Goal: Task Accomplishment & Management: Use online tool/utility

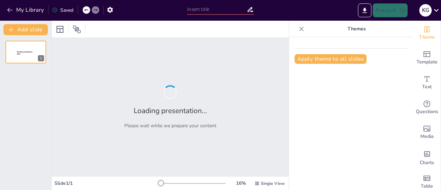
type input "Nichlineare Widerstände und Hallgenerator"
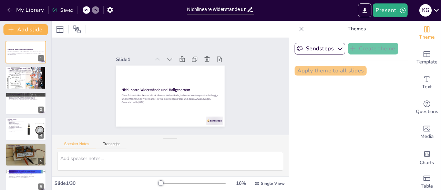
checkbox input "true"
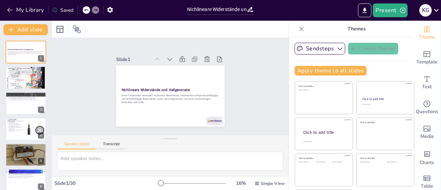
checkbox input "true"
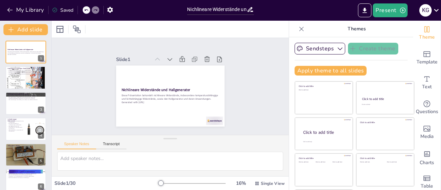
checkbox input "true"
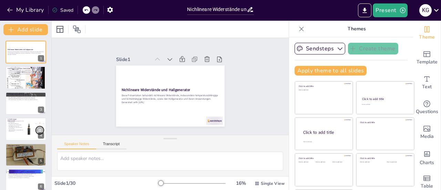
checkbox input "true"
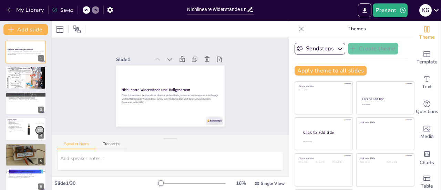
checkbox input "true"
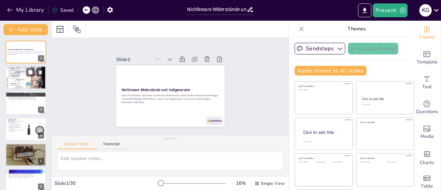
checkbox input "true"
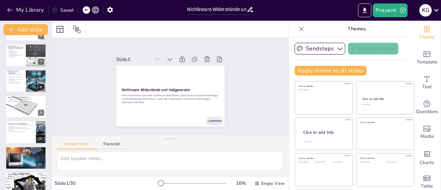
checkbox input "true"
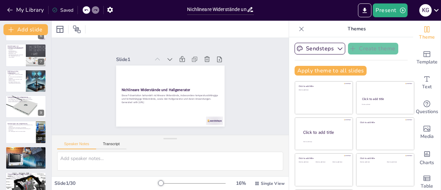
checkbox input "true"
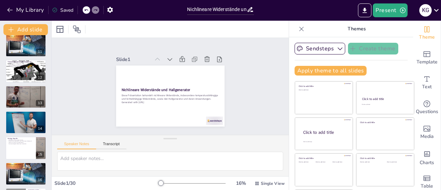
checkbox input "true"
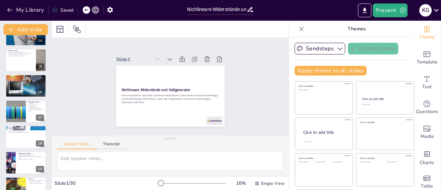
checkbox input "true"
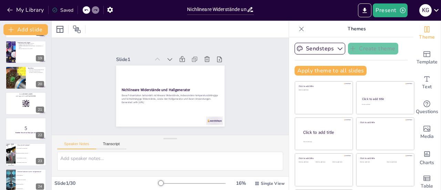
scroll to position [463, 0]
checkbox input "true"
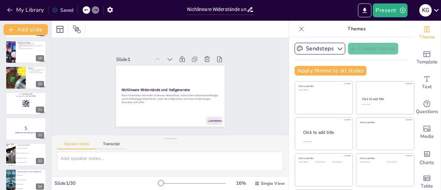
checkbox input "true"
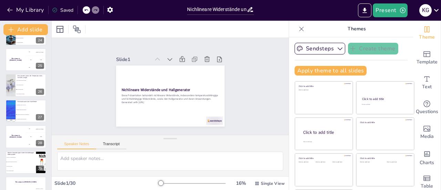
checkbox input "true"
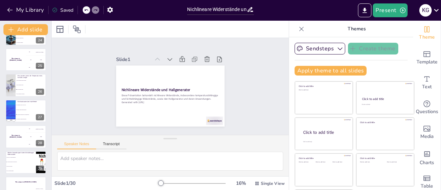
scroll to position [622, 0]
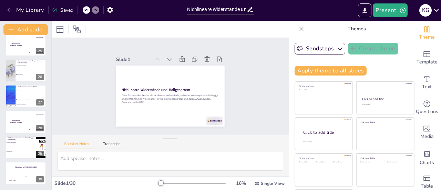
checkbox input "true"
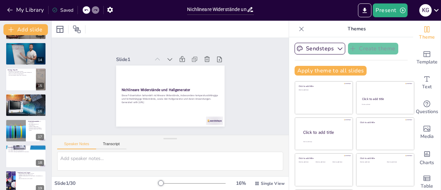
scroll to position [326, 0]
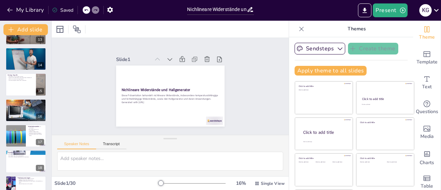
checkbox input "true"
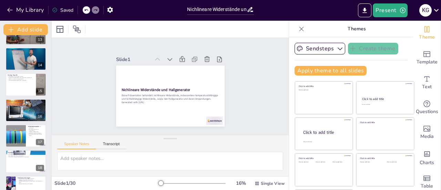
checkbox input "true"
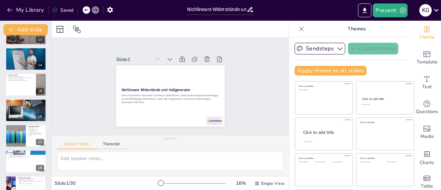
scroll to position [0, 0]
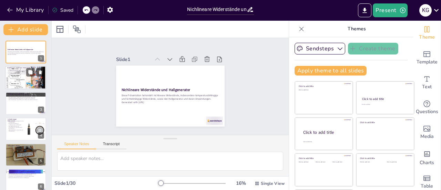
checkbox input "true"
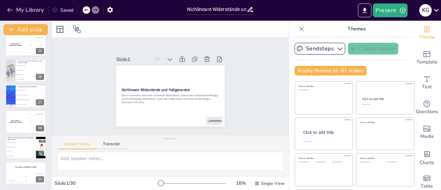
checkbox input "true"
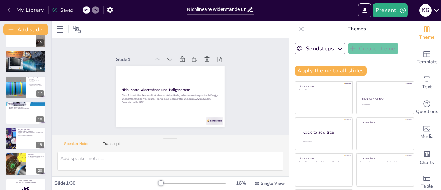
checkbox input "true"
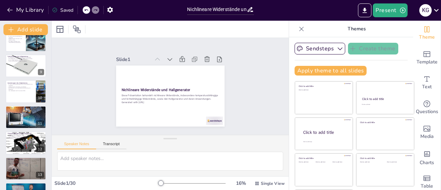
checkbox input "true"
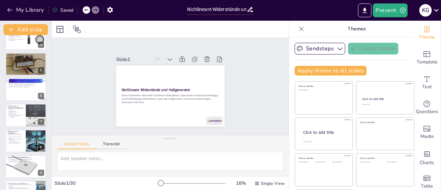
scroll to position [39, 0]
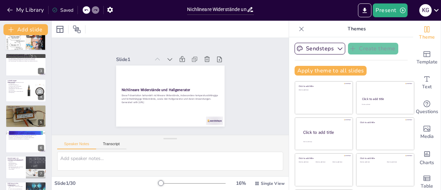
checkbox input "true"
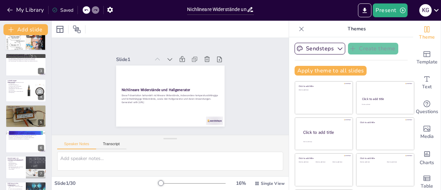
checkbox input "true"
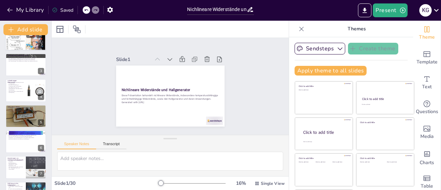
scroll to position [0, 0]
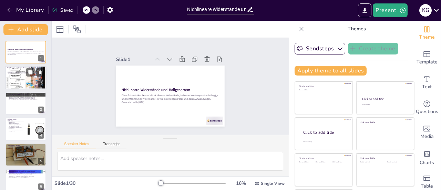
checkbox input "true"
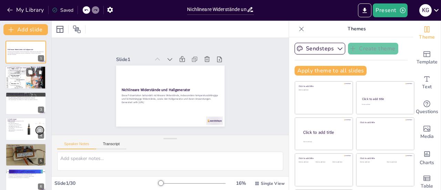
checkbox input "true"
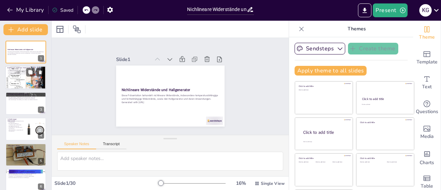
checkbox input "true"
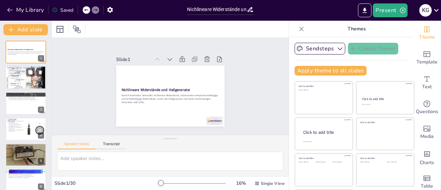
checkbox input "true"
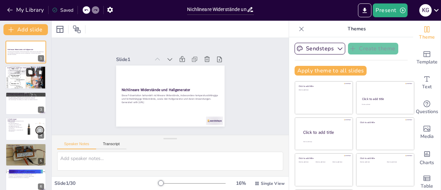
checkbox input "true"
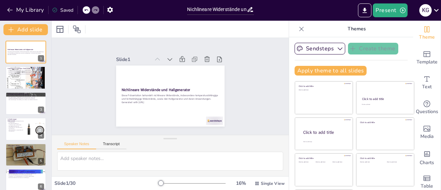
checkbox input "true"
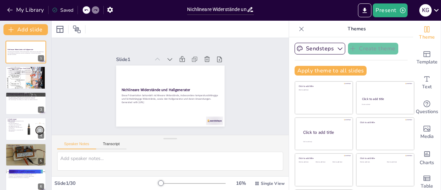
checkbox input "true"
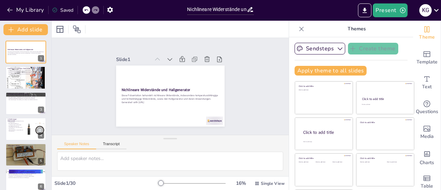
checkbox input "true"
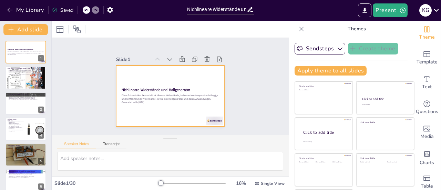
checkbox input "true"
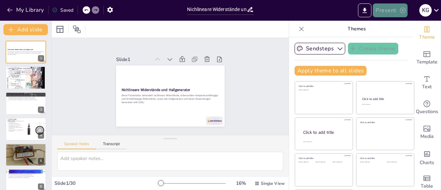
click at [381, 9] on button "Present" at bounding box center [390, 10] width 34 height 14
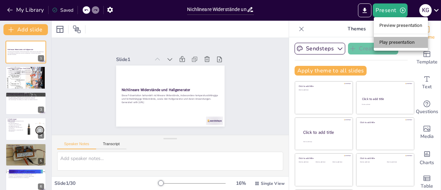
click at [384, 42] on li "Play presentation" at bounding box center [401, 42] width 54 height 11
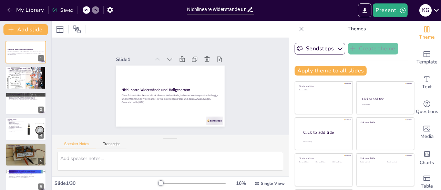
click at [350, 13] on div "Present K G" at bounding box center [349, 10] width 184 height 14
click at [401, 9] on icon "button" at bounding box center [402, 10] width 7 height 7
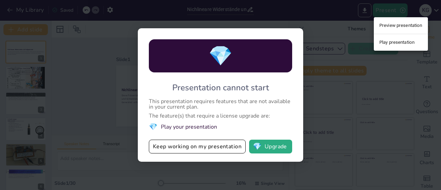
drag, startPoint x: 398, startPoint y: 23, endPoint x: 307, endPoint y: 85, distance: 110.6
click at [307, 85] on div "Preview presentation Play presentation" at bounding box center [220, 95] width 441 height 190
click at [342, 75] on div at bounding box center [220, 95] width 441 height 190
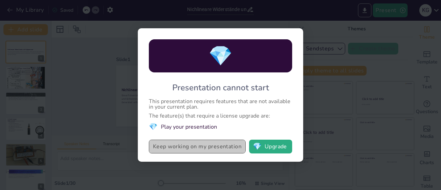
click at [176, 147] on button "Keep working on my presentation" at bounding box center [197, 147] width 97 height 14
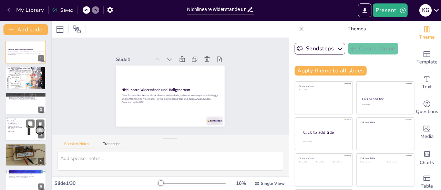
checkbox input "true"
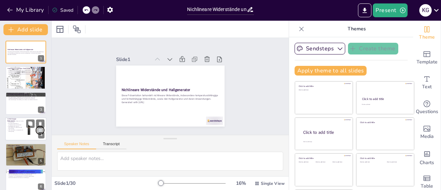
checkbox input "true"
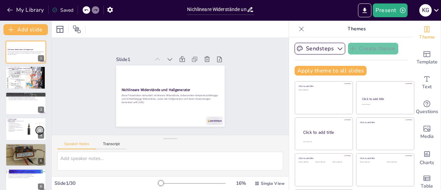
checkbox input "true"
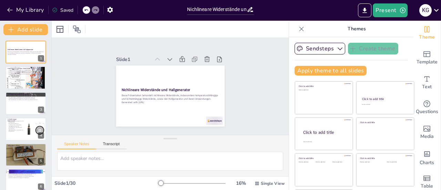
checkbox input "true"
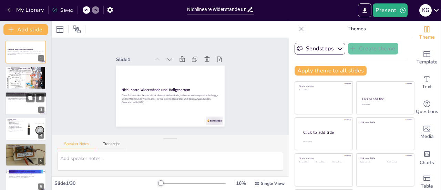
checkbox input "true"
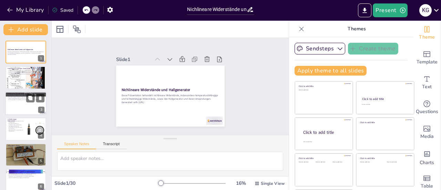
checkbox input "true"
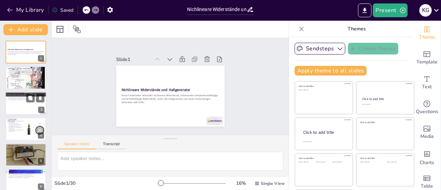
checkbox input "true"
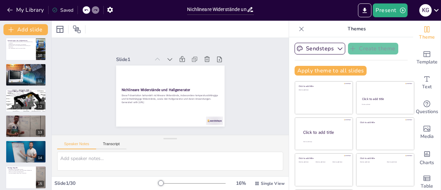
checkbox input "true"
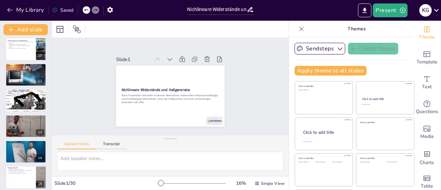
checkbox input "true"
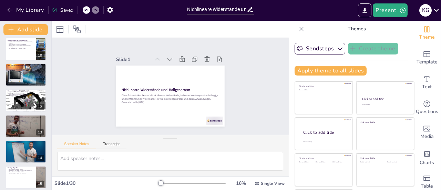
checkbox input "true"
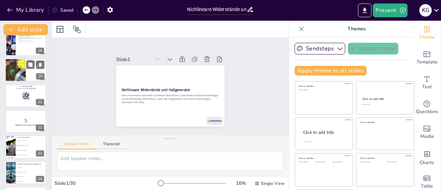
click at [21, 74] on div at bounding box center [15, 69] width 32 height 23
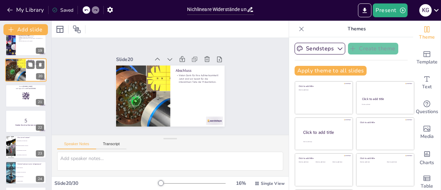
scroll to position [427, 0]
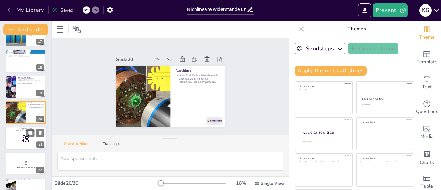
click at [22, 137] on div at bounding box center [25, 137] width 41 height 23
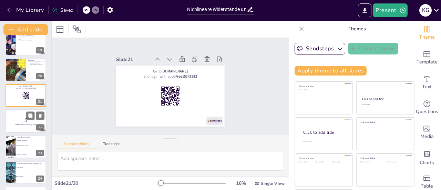
scroll to position [469, 0]
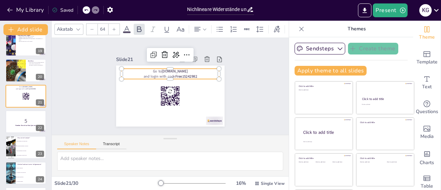
click at [183, 69] on p "Go to [DOMAIN_NAME]" at bounding box center [185, 87] width 5 height 98
click at [199, 72] on icon at bounding box center [205, 78] width 12 height 12
click at [141, 82] on icon at bounding box center [134, 87] width 11 height 11
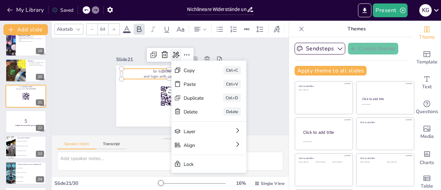
click at [152, 60] on icon at bounding box center [145, 65] width 11 height 11
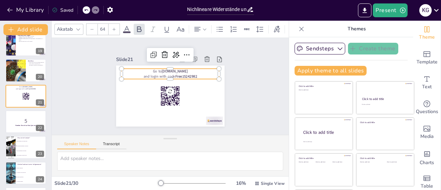
click at [147, 71] on p "and login with code Free15242982" at bounding box center [162, 80] width 69 height 76
click at [157, 71] on p "and login with code Free15242982" at bounding box center [179, 82] width 44 height 91
click at [156, 70] on p "Go to [DOMAIN_NAME]" at bounding box center [170, 71] width 98 height 5
click at [159, 72] on p "and login with code Free15242982" at bounding box center [165, 77] width 87 height 53
click at [218, 96] on div "Slide 1 Nichlineare Widerstände und Hallgenerator Diese Präsentation behandelt …" at bounding box center [170, 86] width 95 height 155
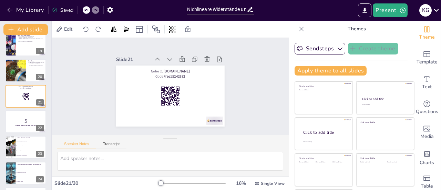
click at [211, 96] on div "Slide 1 Nichlineare Widerstände und Hallgenerator Diese Präsentation behandelt …" at bounding box center [170, 86] width 81 height 147
click at [31, 122] on p "5" at bounding box center [25, 121] width 37 height 8
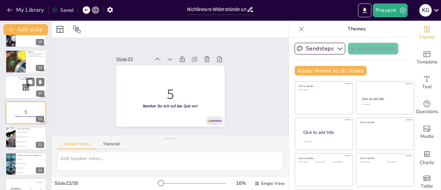
click at [19, 90] on div at bounding box center [25, 86] width 41 height 23
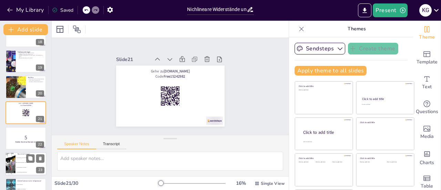
click at [25, 161] on li "Ein temperaturabhängiger Widerstand" at bounding box center [31, 162] width 31 height 5
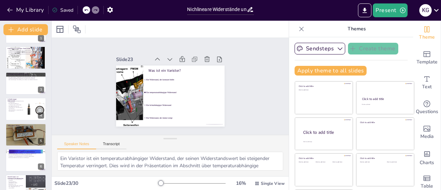
scroll to position [0, 0]
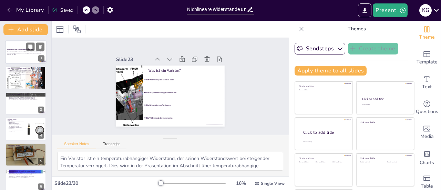
click at [23, 54] on p "Generated with [URL]" at bounding box center [25, 54] width 37 height 1
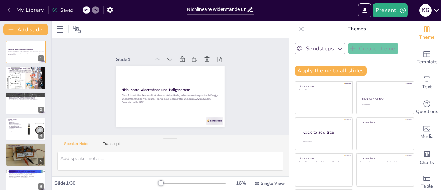
click at [314, 48] on button "Sendsteps" at bounding box center [320, 49] width 51 height 12
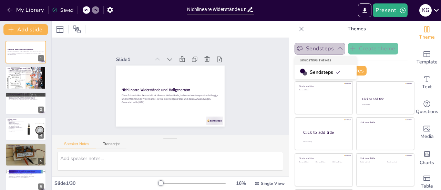
click at [314, 48] on button "Sendsteps" at bounding box center [320, 49] width 51 height 12
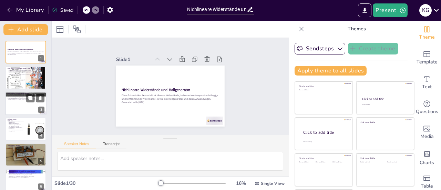
click at [34, 106] on div at bounding box center [25, 103] width 41 height 23
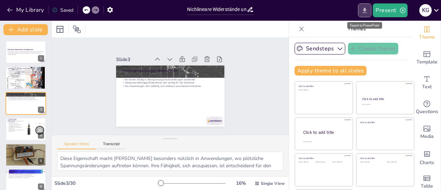
click at [370, 11] on button "Export to PowerPoint" at bounding box center [364, 10] width 13 height 14
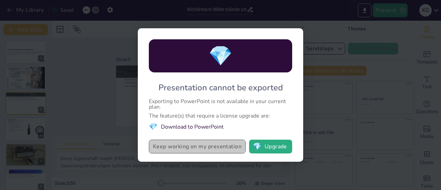
click at [216, 145] on button "Keep working on my presentation" at bounding box center [197, 147] width 97 height 14
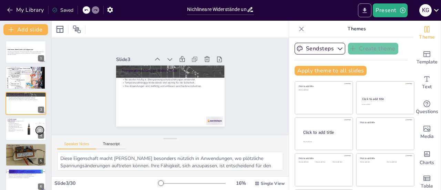
click at [367, 11] on icon "Export to PowerPoint" at bounding box center [364, 10] width 7 height 7
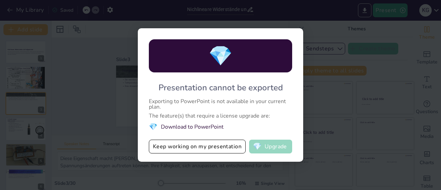
click at [266, 143] on button "💎 Upgrade" at bounding box center [270, 147] width 43 height 14
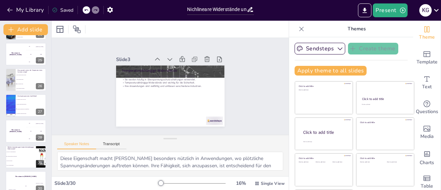
scroll to position [622, 0]
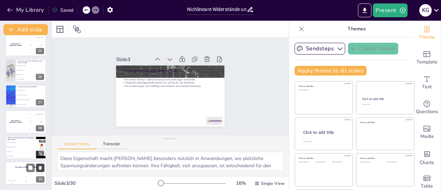
click at [37, 169] on button at bounding box center [40, 167] width 8 height 8
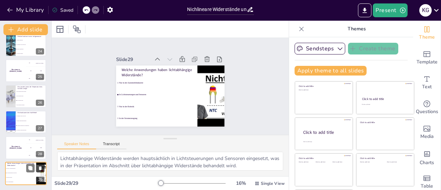
click at [39, 168] on icon at bounding box center [40, 167] width 5 height 5
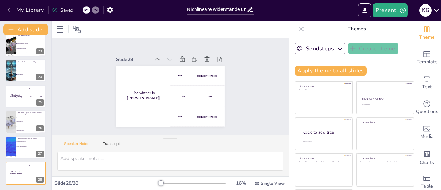
click at [39, 168] on icon at bounding box center [40, 167] width 5 height 5
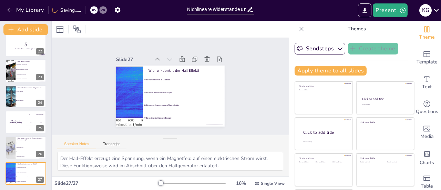
click at [39, 168] on icon at bounding box center [40, 168] width 5 height 5
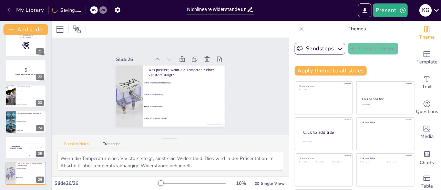
click at [39, 168] on icon at bounding box center [40, 167] width 5 height 5
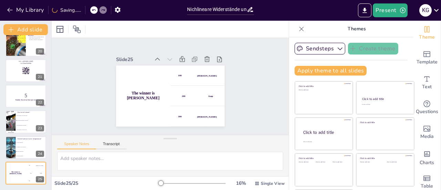
click at [39, 168] on icon at bounding box center [40, 167] width 5 height 5
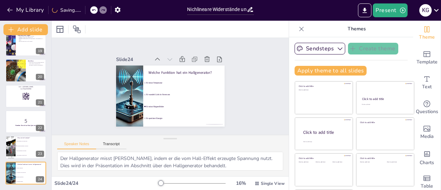
click at [39, 168] on icon at bounding box center [40, 167] width 5 height 5
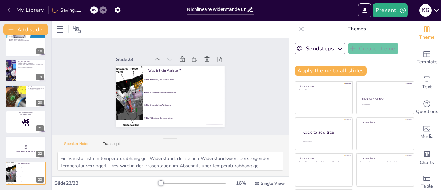
click at [39, 168] on icon at bounding box center [40, 167] width 5 height 5
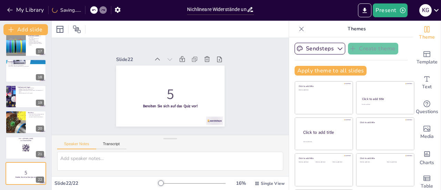
click at [39, 168] on icon at bounding box center [40, 168] width 5 height 5
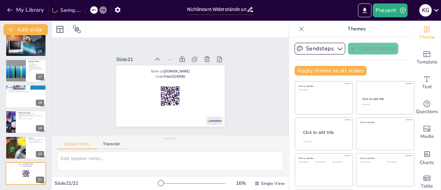
click at [39, 168] on icon at bounding box center [40, 168] width 5 height 5
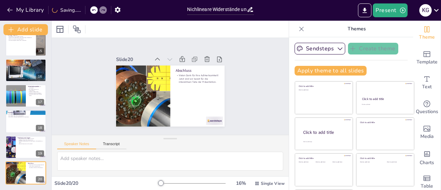
scroll to position [366, 0]
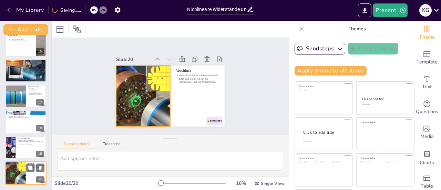
click at [14, 172] on div at bounding box center [15, 172] width 32 height 23
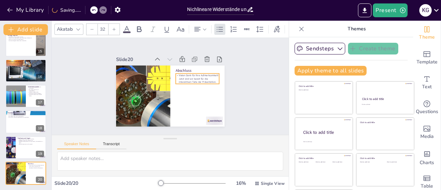
click at [164, 80] on p "Vielen Dank für Ihre Aufmerksamkeit! Jetzt sind wir bereit für die interaktiven…" at bounding box center [142, 85] width 44 height 23
click at [178, 92] on p "Vielen Dank für Ihre Aufmerksamkeit! Jetzt sind wir bereit für die interaktiven…" at bounding box center [163, 113] width 30 height 43
click at [205, 76] on p "Vielen Dank für Ihre Aufmerksamkeit! Jetzt sind wir bereit für die interaktiven…" at bounding box center [195, 73] width 44 height 19
click at [175, 92] on p "Vielen Dank für Ihre Aufmerksamkeit! Jetzt sind wir bereit für die interaktiven…" at bounding box center [155, 110] width 39 height 37
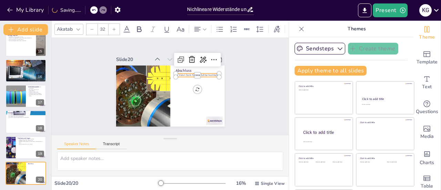
click at [230, 79] on div "Slide 1 Nichlineare Widerstände und Hallgenerator Diese Präsentation behandelt …" at bounding box center [170, 86] width 133 height 167
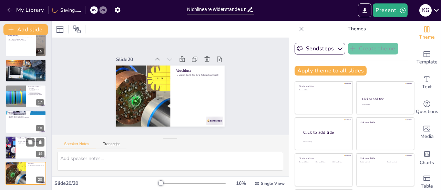
click at [14, 154] on div at bounding box center [10, 147] width 38 height 23
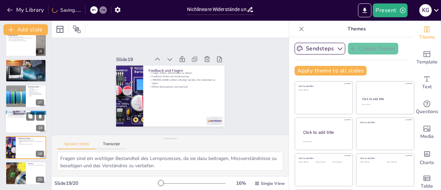
click at [22, 125] on div at bounding box center [25, 121] width 41 height 23
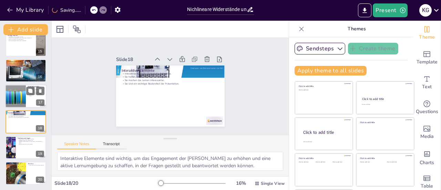
click at [25, 101] on div at bounding box center [15, 95] width 55 height 23
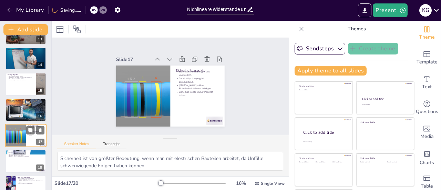
click at [25, 101] on p "Praktische Experimente fördern das Lernen." at bounding box center [26, 101] width 37 height 1
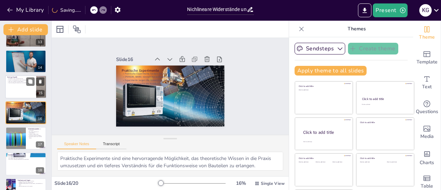
click at [23, 92] on div at bounding box center [25, 86] width 41 height 23
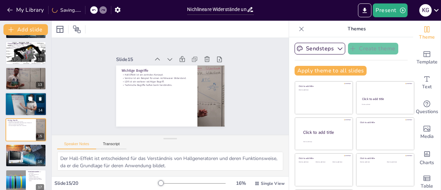
click at [23, 93] on div "Zusammenfassung Nichlineare Widerstände sind wichtig für moderne Technologien. …" at bounding box center [25, 103] width 41 height 23
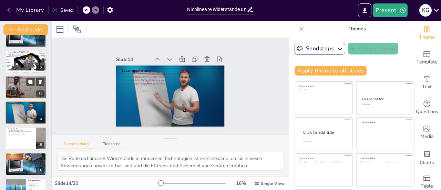
click at [21, 87] on div at bounding box center [25, 87] width 41 height 31
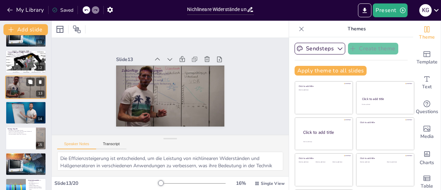
scroll to position [247, 0]
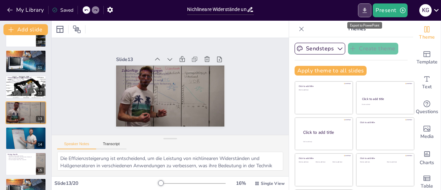
click at [367, 10] on icon "Export to PowerPoint" at bounding box center [365, 10] width 4 height 5
click at [343, 15] on div "Present K G" at bounding box center [349, 10] width 184 height 14
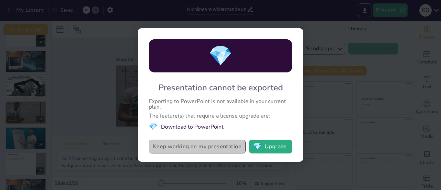
click at [211, 148] on button "Keep working on my presentation" at bounding box center [197, 147] width 97 height 14
